Goal: Find contact information: Find contact information

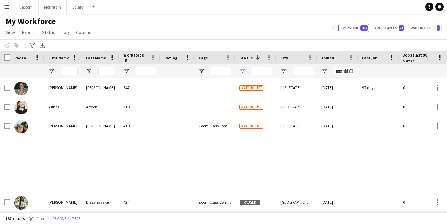
type input "**********"
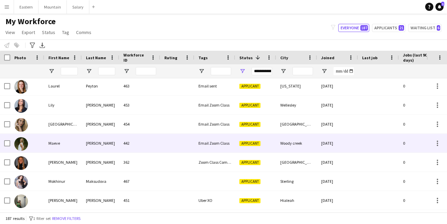
scroll to position [1110, 0]
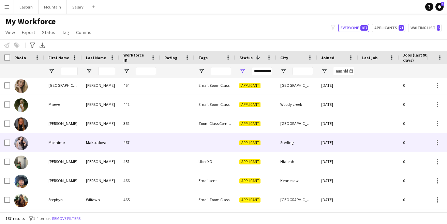
click at [205, 147] on div at bounding box center [214, 142] width 41 height 19
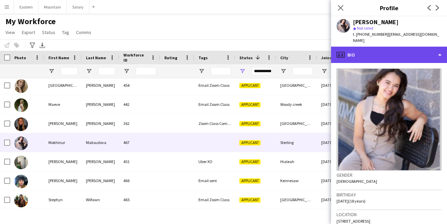
click at [364, 51] on div "profile Bio" at bounding box center [389, 55] width 116 height 16
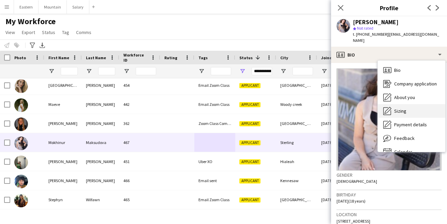
click at [395, 108] on span "Sizing" at bounding box center [400, 111] width 12 height 6
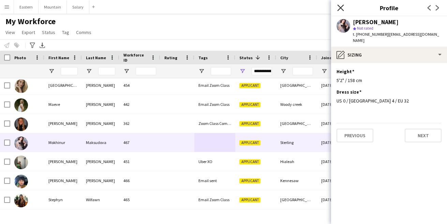
click at [341, 9] on icon at bounding box center [340, 7] width 6 height 6
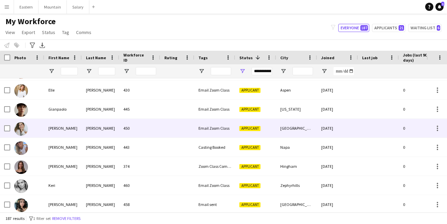
scroll to position [877, 0]
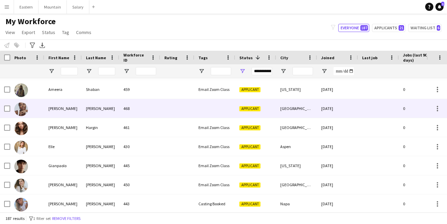
click at [200, 111] on div at bounding box center [214, 108] width 41 height 19
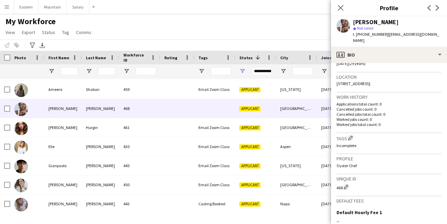
scroll to position [145, 0]
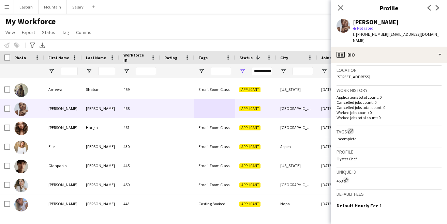
click at [352, 129] on app-icon "Edit crew company tags" at bounding box center [350, 131] width 5 height 5
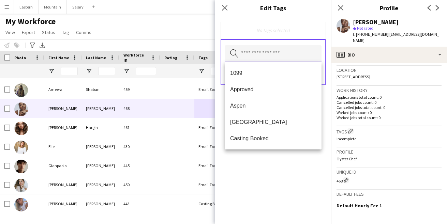
click at [259, 57] on input "text" at bounding box center [273, 53] width 97 height 17
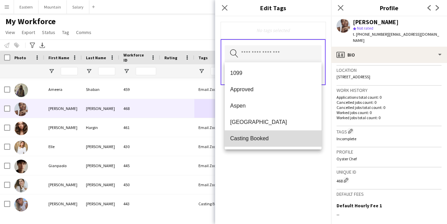
click at [257, 135] on span "Casting Booked" at bounding box center [273, 138] width 86 height 6
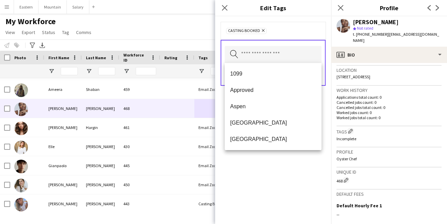
click at [274, 179] on div "Casting Booked Remove Search by tag name Save" at bounding box center [273, 120] width 116 height 208
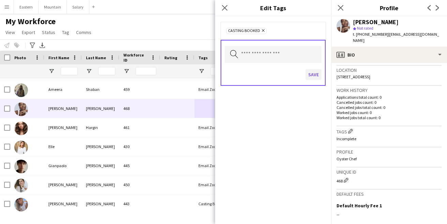
click at [313, 74] on button "Save" at bounding box center [313, 74] width 16 height 11
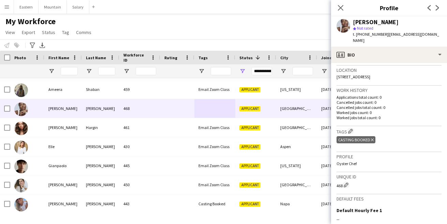
click at [7, 5] on app-icon "Menu" at bounding box center [6, 6] width 5 height 5
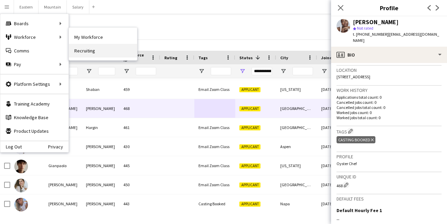
click at [80, 49] on link "Recruiting" at bounding box center [103, 51] width 68 height 14
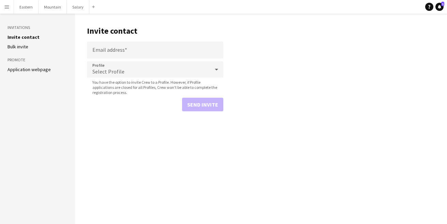
click at [41, 68] on link "Application webpage" at bounding box center [29, 69] width 43 height 6
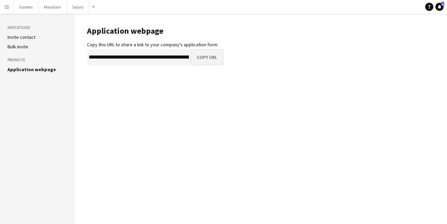
click at [212, 56] on button "Copy URL" at bounding box center [207, 57] width 33 height 16
click at [9, 10] on button "Menu" at bounding box center [7, 7] width 14 height 14
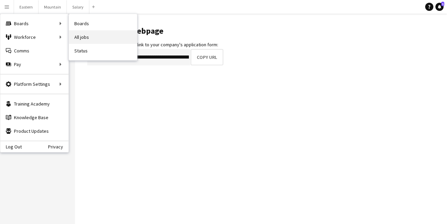
click at [100, 33] on link "All jobs" at bounding box center [103, 37] width 68 height 14
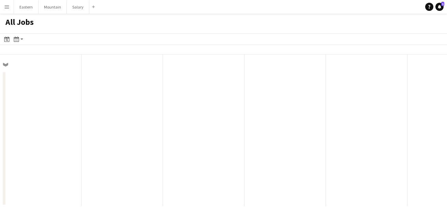
scroll to position [0, 163]
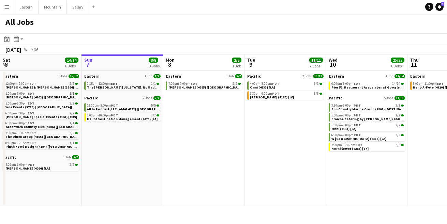
click at [11, 9] on button "Menu" at bounding box center [7, 7] width 14 height 14
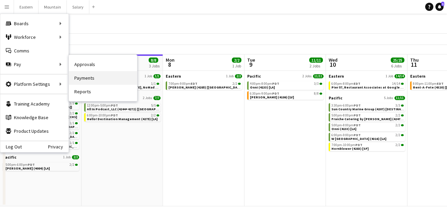
click at [88, 74] on link "Payments" at bounding box center [103, 78] width 68 height 14
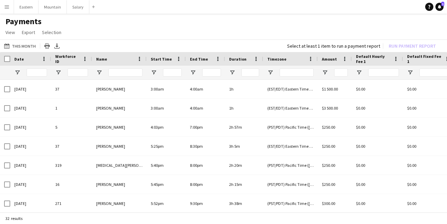
click at [9, 7] on app-icon "Menu" at bounding box center [6, 6] width 5 height 5
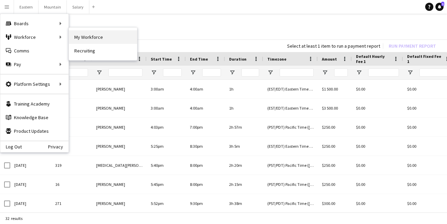
click at [82, 36] on link "My Workforce" at bounding box center [103, 37] width 68 height 14
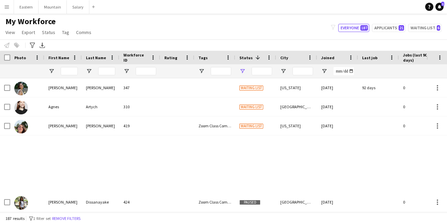
type input "**********"
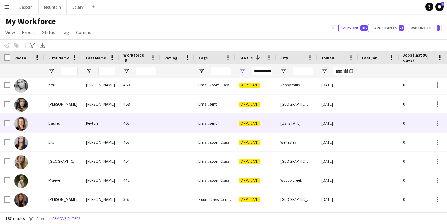
click at [129, 126] on div "463" at bounding box center [139, 123] width 41 height 19
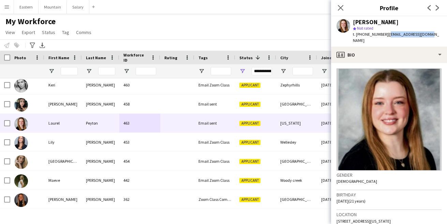
drag, startPoint x: 384, startPoint y: 35, endPoint x: 430, endPoint y: 34, distance: 46.0
click at [430, 34] on app-profile-header "[PERSON_NAME] star Not rated t. [PHONE_NUMBER] | [EMAIL_ADDRESS][DOMAIN_NAME]" at bounding box center [389, 31] width 116 height 30
copy span "[EMAIL_ADDRESS][DOMAIN_NAME]"
drag, startPoint x: 359, startPoint y: 35, endPoint x: 380, endPoint y: 35, distance: 21.5
click at [380, 35] on span "t. [PHONE_NUMBER]" at bounding box center [370, 34] width 35 height 5
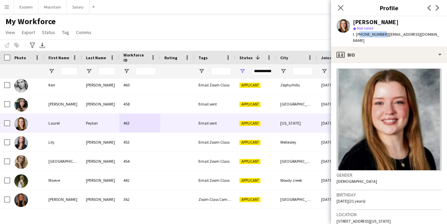
copy span "15029960602"
click at [343, 7] on icon "Close pop-in" at bounding box center [340, 7] width 6 height 6
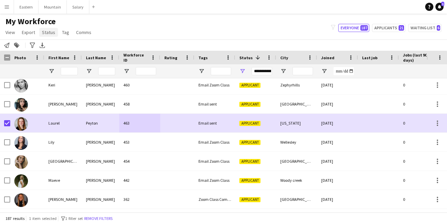
click at [48, 33] on span "Status" at bounding box center [48, 32] width 13 height 6
click at [54, 49] on link "Edit" at bounding box center [63, 47] width 48 height 14
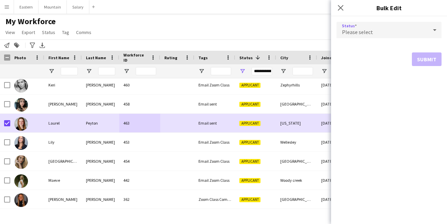
click at [352, 30] on span "Please select" at bounding box center [357, 32] width 31 height 7
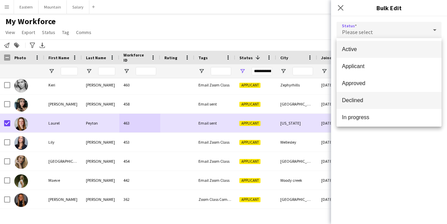
click at [362, 96] on mat-option "Declined" at bounding box center [389, 100] width 105 height 17
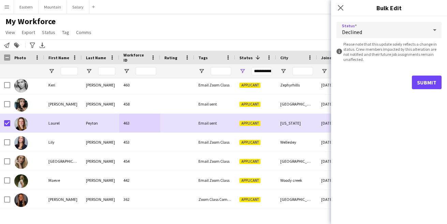
click at [372, 154] on div "Status Declined information-circle Please note that this update solely reflects…" at bounding box center [389, 120] width 116 height 208
click at [423, 83] on button "Submit" at bounding box center [427, 83] width 30 height 14
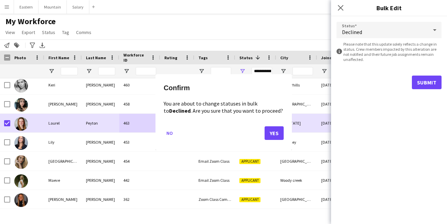
click at [271, 134] on button "Yes" at bounding box center [274, 133] width 19 height 14
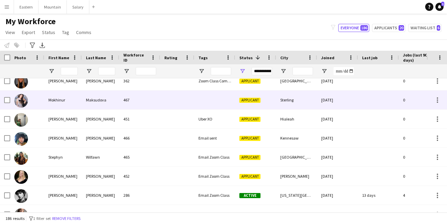
scroll to position [1135, 0]
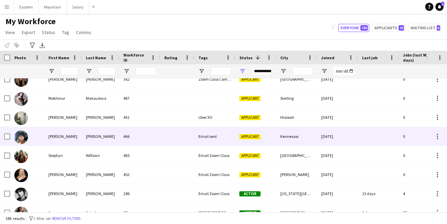
click at [217, 137] on div "Email sent" at bounding box center [214, 136] width 41 height 19
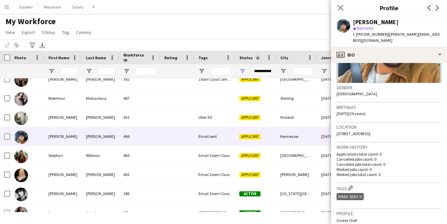
scroll to position [94, 0]
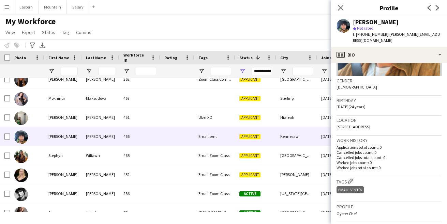
click at [361, 189] on icon at bounding box center [360, 190] width 3 height 3
click at [352, 179] on app-icon "Edit crew company tags" at bounding box center [350, 181] width 5 height 5
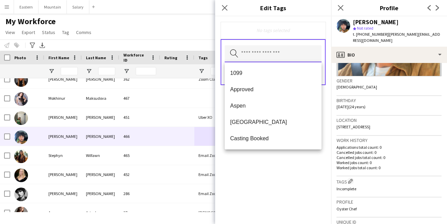
click at [263, 54] on input "text" at bounding box center [273, 53] width 97 height 17
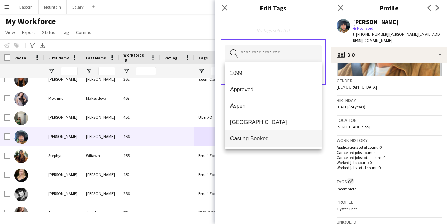
click at [258, 138] on span "Casting Booked" at bounding box center [273, 138] width 86 height 6
click at [271, 174] on div "Casting Booked Remove Search by tag name Save" at bounding box center [273, 120] width 116 height 208
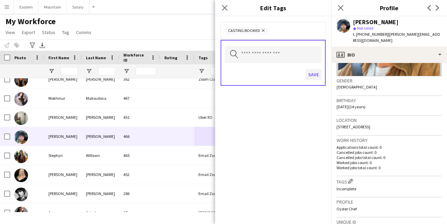
click at [313, 74] on button "Save" at bounding box center [313, 74] width 16 height 11
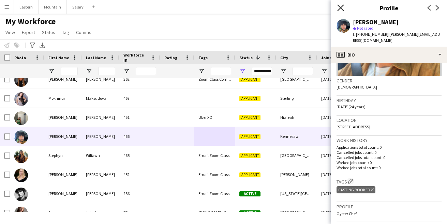
click at [340, 8] on icon at bounding box center [340, 7] width 6 height 6
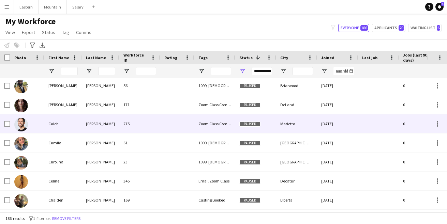
scroll to position [171, 0]
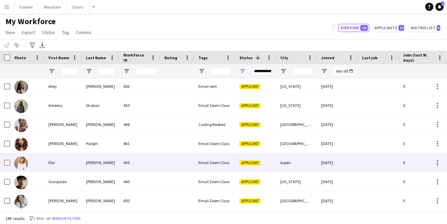
click at [197, 161] on div "Email Zoom Class" at bounding box center [214, 162] width 41 height 19
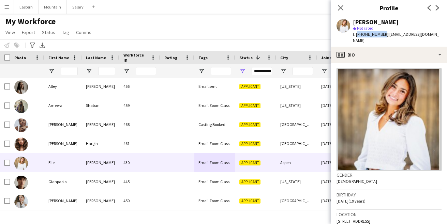
drag, startPoint x: 357, startPoint y: 35, endPoint x: 380, endPoint y: 35, distance: 23.2
click at [380, 35] on span "t. +19703096268" at bounding box center [370, 34] width 35 height 5
copy span "+19703096268"
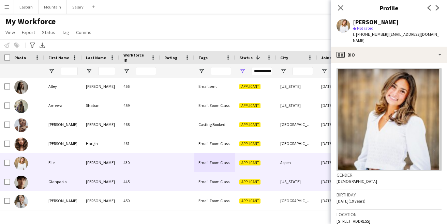
click at [207, 180] on div "Email Zoom Class" at bounding box center [214, 182] width 41 height 19
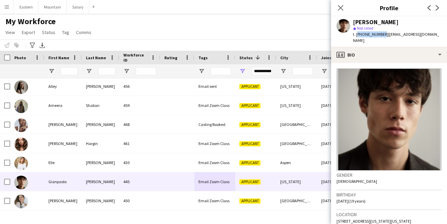
drag, startPoint x: 356, startPoint y: 34, endPoint x: 380, endPoint y: 35, distance: 23.5
click at [380, 35] on span "t. +19176893133" at bounding box center [370, 34] width 35 height 5
copy span "+19176893133"
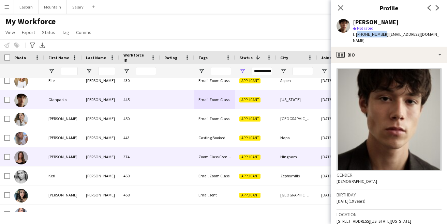
scroll to position [942, 0]
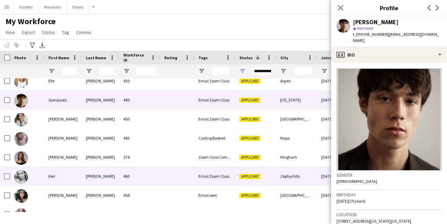
click at [155, 182] on div "460" at bounding box center [139, 176] width 41 height 19
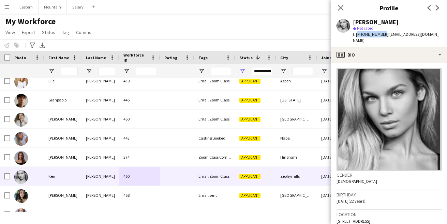
drag, startPoint x: 357, startPoint y: 35, endPoint x: 380, endPoint y: 35, distance: 23.5
click at [380, 35] on span "t. +16104133935" at bounding box center [370, 34] width 35 height 5
copy span "+16104133935"
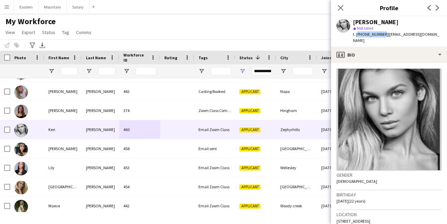
scroll to position [989, 0]
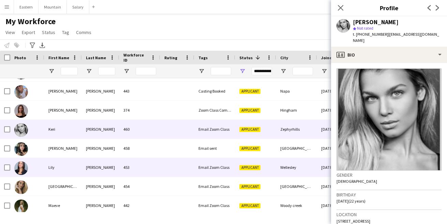
click at [155, 162] on div "453" at bounding box center [139, 167] width 41 height 19
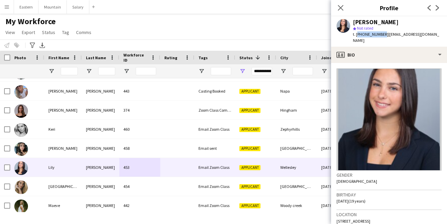
drag, startPoint x: 357, startPoint y: 34, endPoint x: 380, endPoint y: 35, distance: 23.5
click at [380, 35] on span "t. +13053237317" at bounding box center [370, 34] width 35 height 5
copy span "+13053237317"
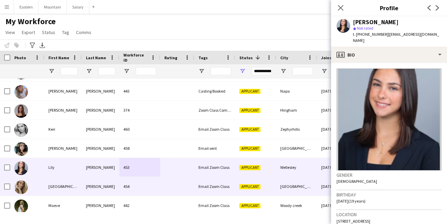
click at [141, 188] on div "454" at bounding box center [139, 186] width 41 height 19
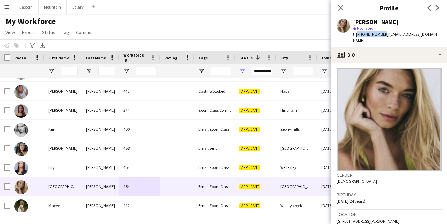
drag, startPoint x: 357, startPoint y: 35, endPoint x: 380, endPoint y: 34, distance: 23.2
click at [380, 34] on span "t. +15613194613" at bounding box center [370, 34] width 35 height 5
copy span "+15613194613"
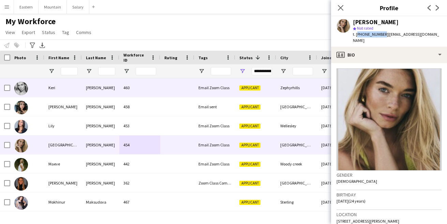
scroll to position [1051, 0]
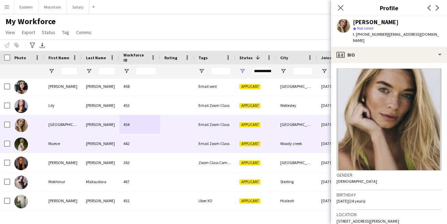
click at [166, 144] on div at bounding box center [177, 143] width 34 height 19
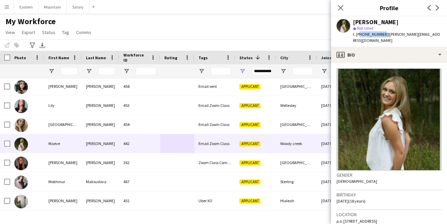
drag, startPoint x: 357, startPoint y: 34, endPoint x: 380, endPoint y: 34, distance: 23.2
click at [380, 34] on span "t. +19707100632" at bounding box center [370, 34] width 35 height 5
copy span "19707100632"
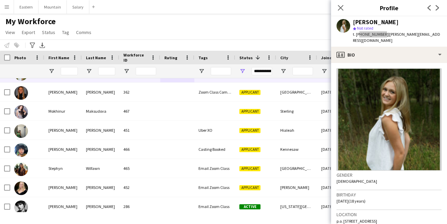
scroll to position [1104, 0]
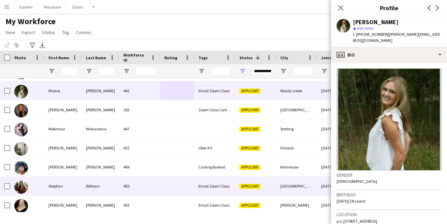
click at [147, 190] on div "465" at bounding box center [139, 186] width 41 height 19
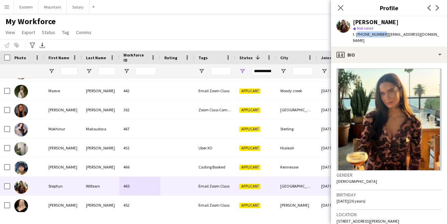
drag, startPoint x: 357, startPoint y: 35, endPoint x: 381, endPoint y: 34, distance: 24.2
click at [381, 34] on span "t. +16412086107" at bounding box center [370, 34] width 35 height 5
copy span "+16412086107"
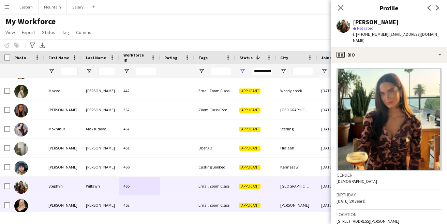
click at [137, 202] on div "452" at bounding box center [139, 205] width 41 height 19
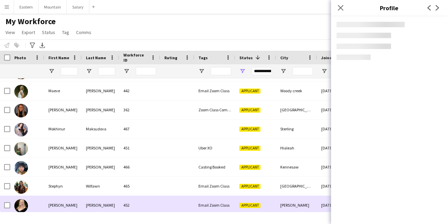
scroll to position [1107, 0]
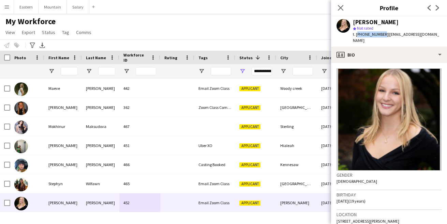
drag, startPoint x: 357, startPoint y: 34, endPoint x: 380, endPoint y: 34, distance: 23.5
click at [380, 34] on span "t. +16177505091" at bounding box center [370, 34] width 35 height 5
copy span "+16177505091"
